Goal: Information Seeking & Learning: Learn about a topic

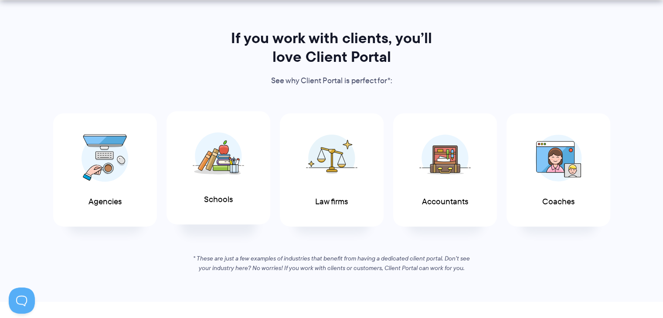
click at [216, 154] on img at bounding box center [218, 156] width 51 height 48
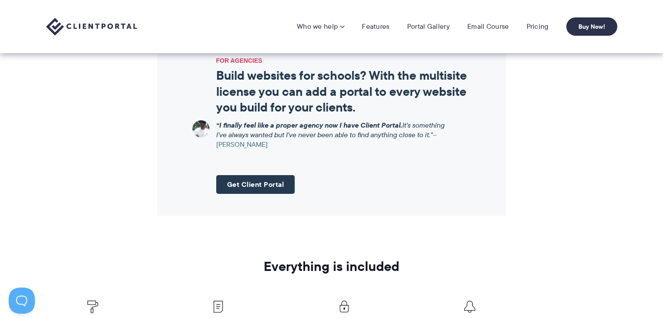
scroll to position [907, 0]
